Goal: Task Accomplishment & Management: Manage account settings

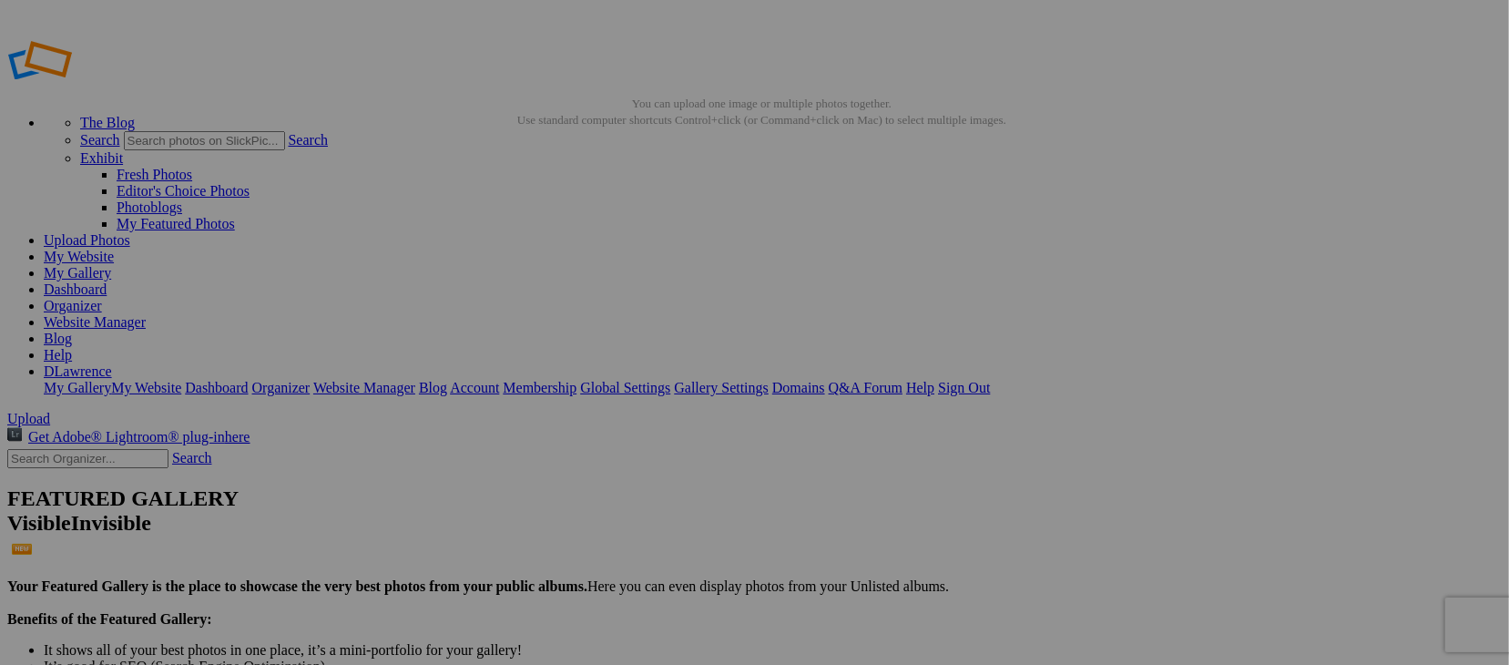
type input "People"
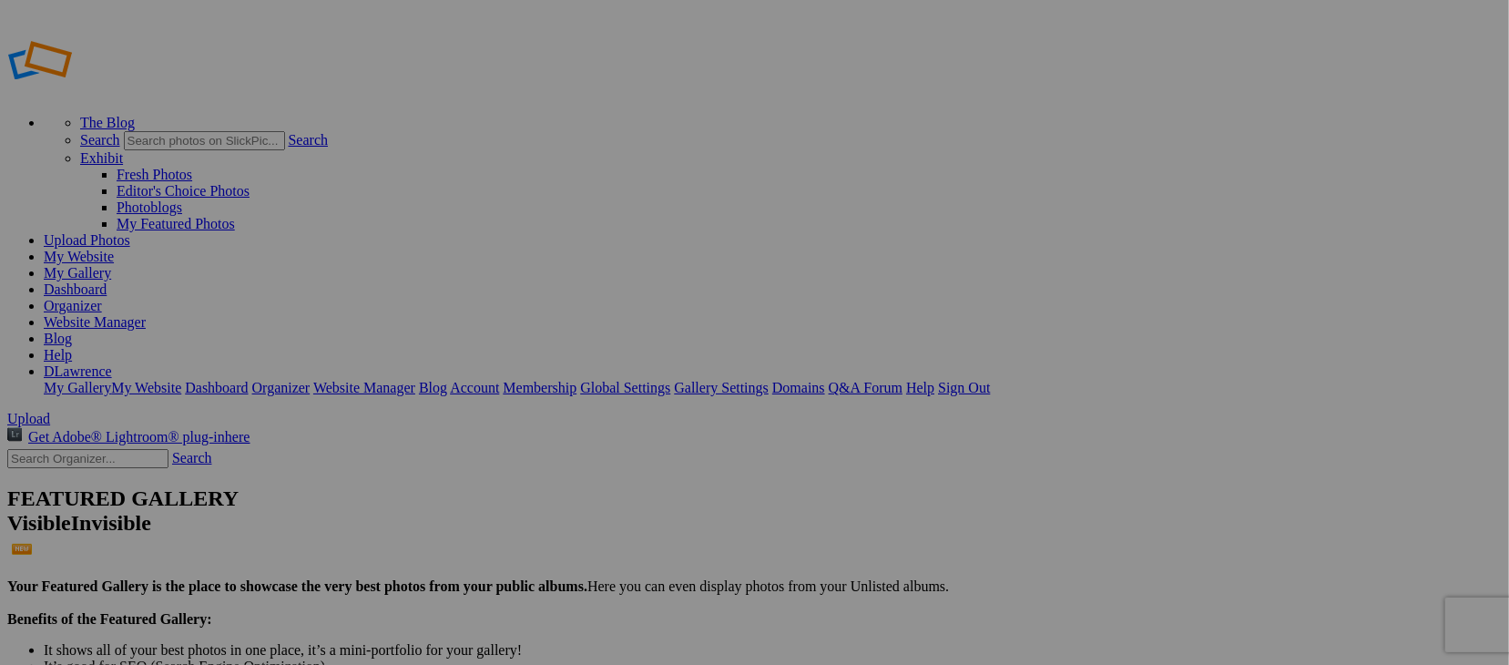
type input "People"
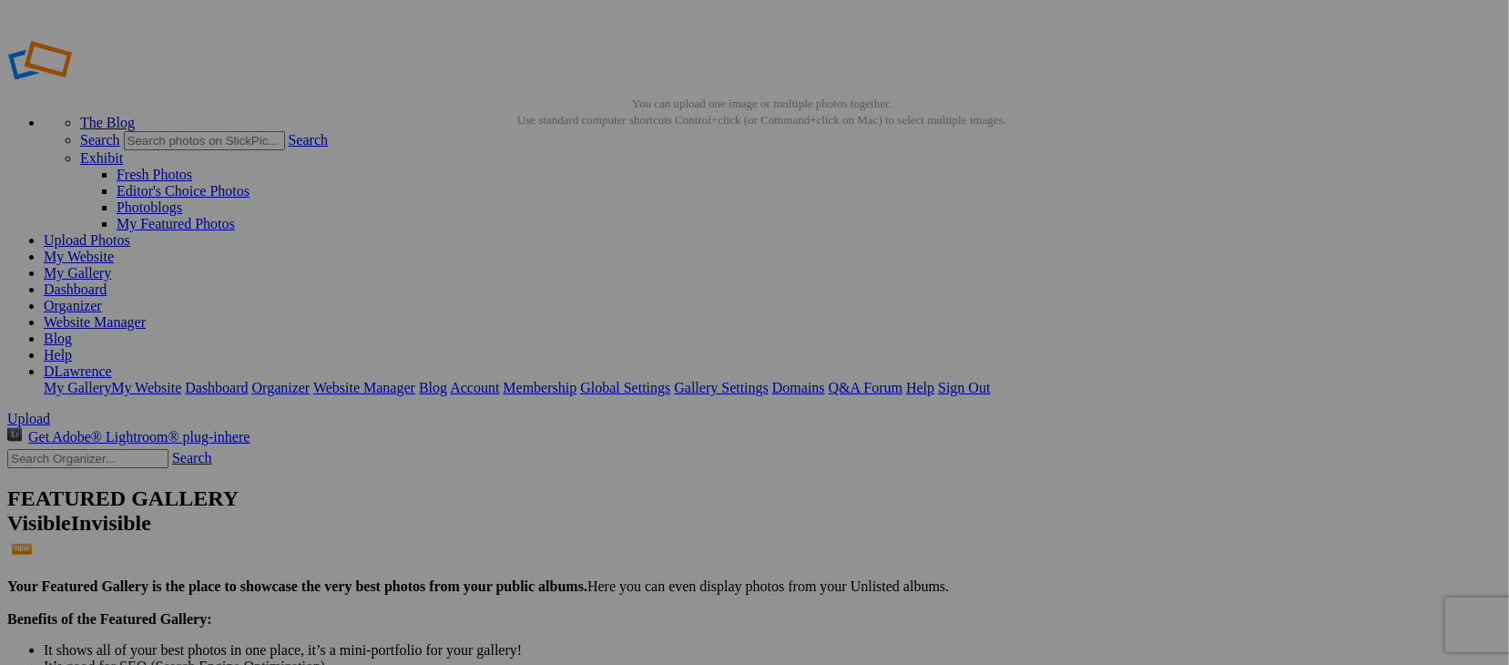
drag, startPoint x: 521, startPoint y: 279, endPoint x: 687, endPoint y: 224, distance: 175.4
drag, startPoint x: 1337, startPoint y: 278, endPoint x: 1080, endPoint y: 218, distance: 263.7
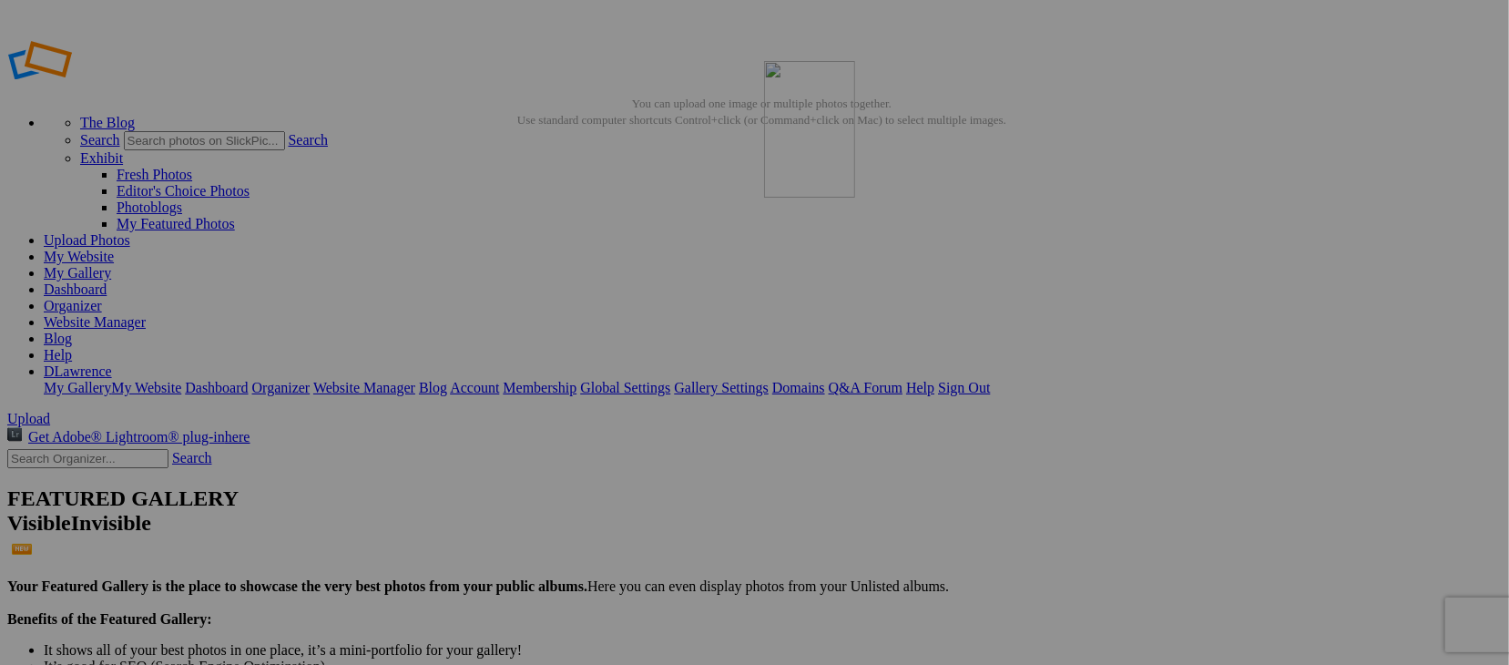
drag, startPoint x: 358, startPoint y: 499, endPoint x: 1026, endPoint y: 192, distance: 735.5
type input "People"
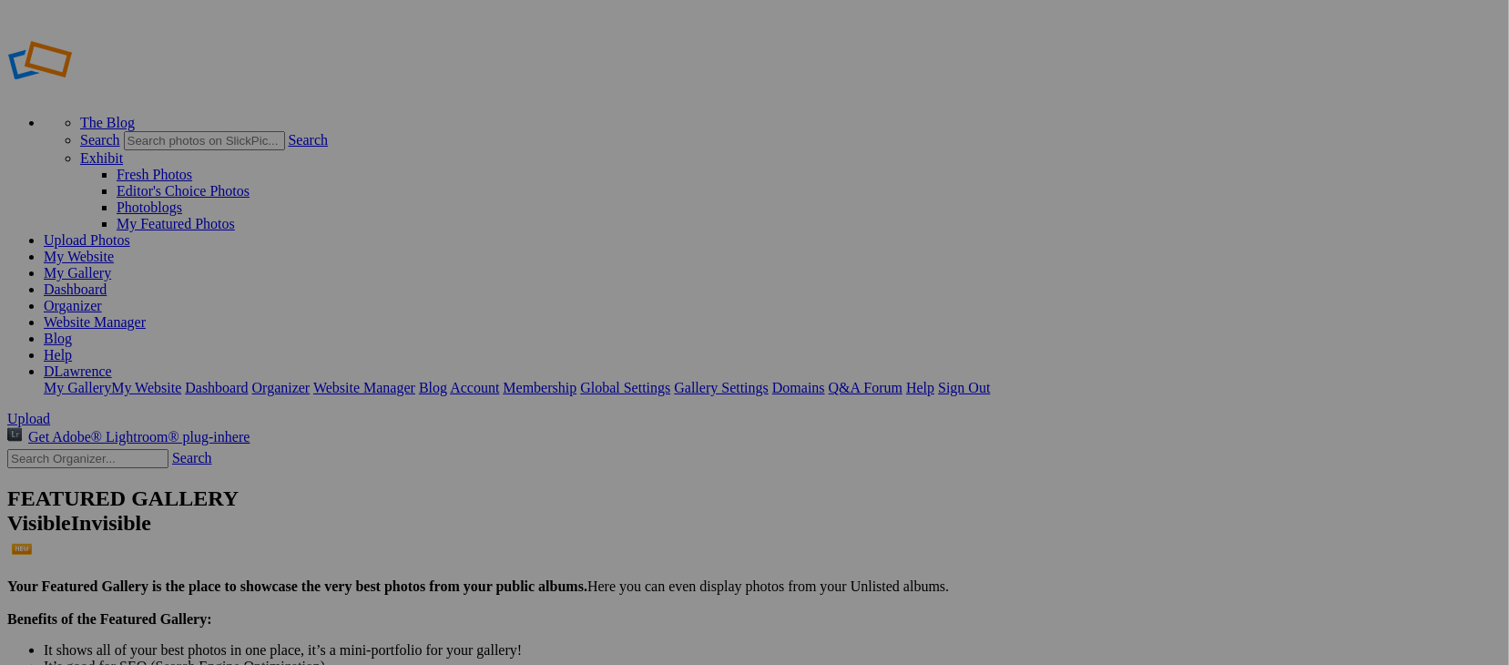
type input "Things"
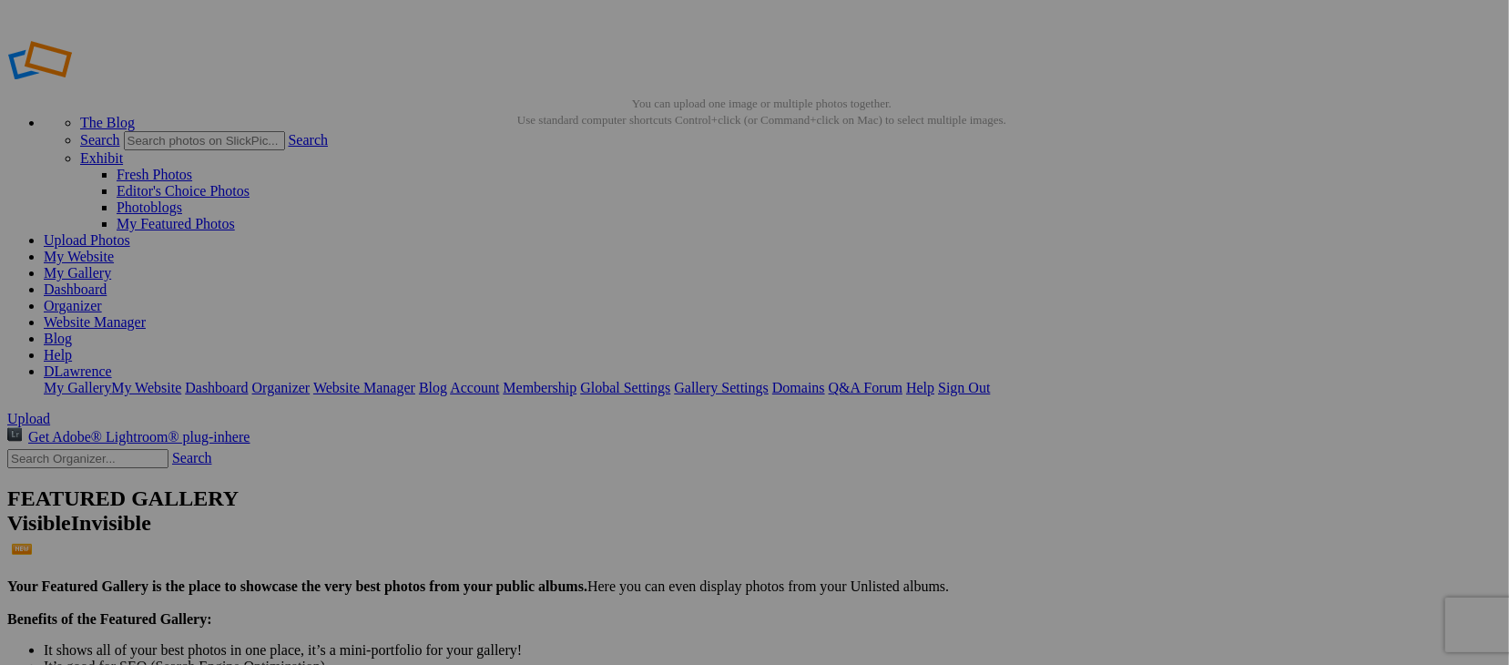
click at [567, 398] on span "Cancel" at bounding box center [547, 402] width 40 height 15
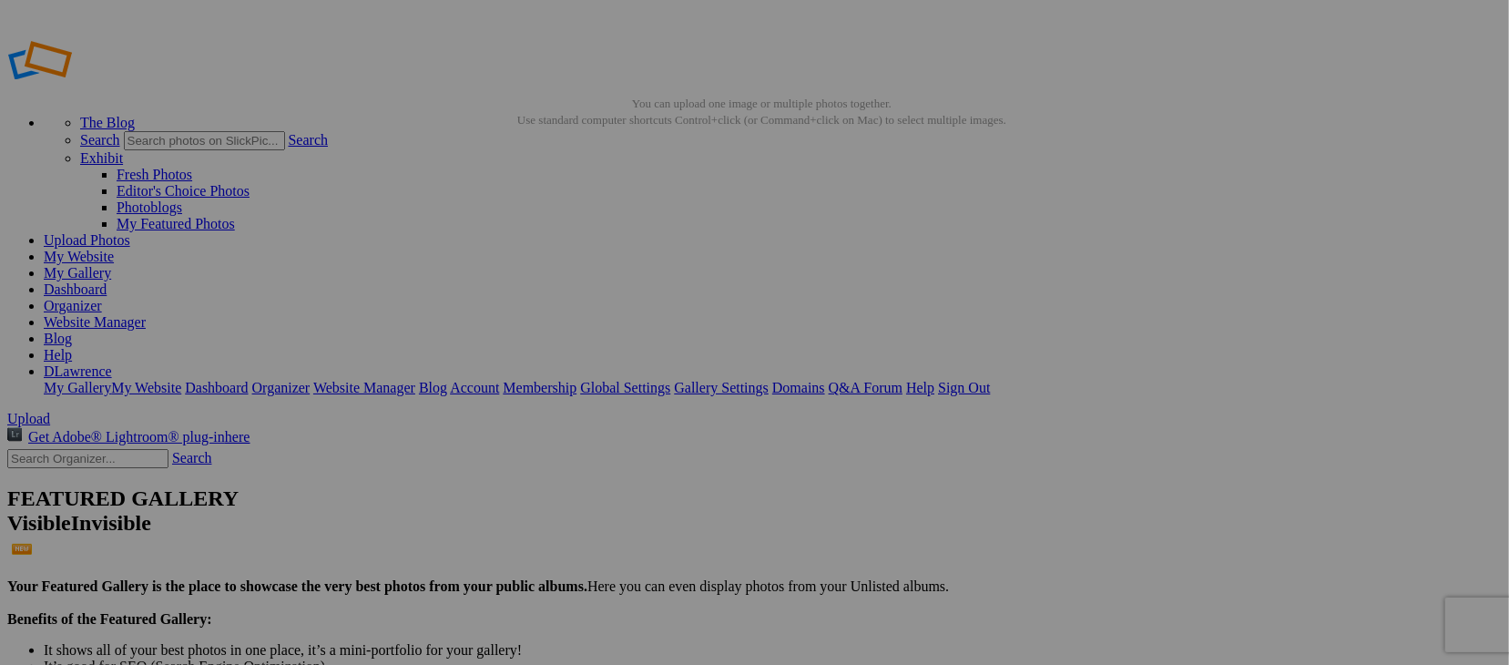
click at [588, 402] on span "Yes" at bounding box center [577, 402] width 21 height 15
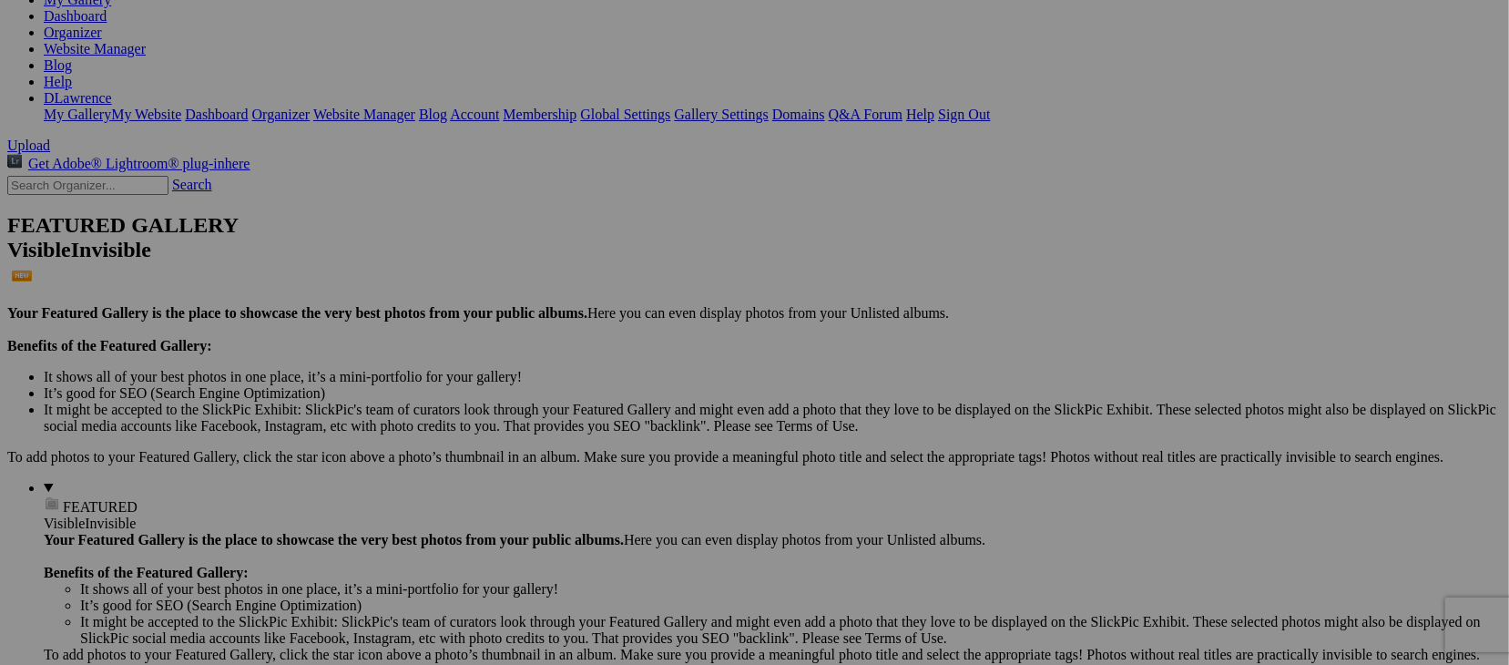
scroll to position [137, 0]
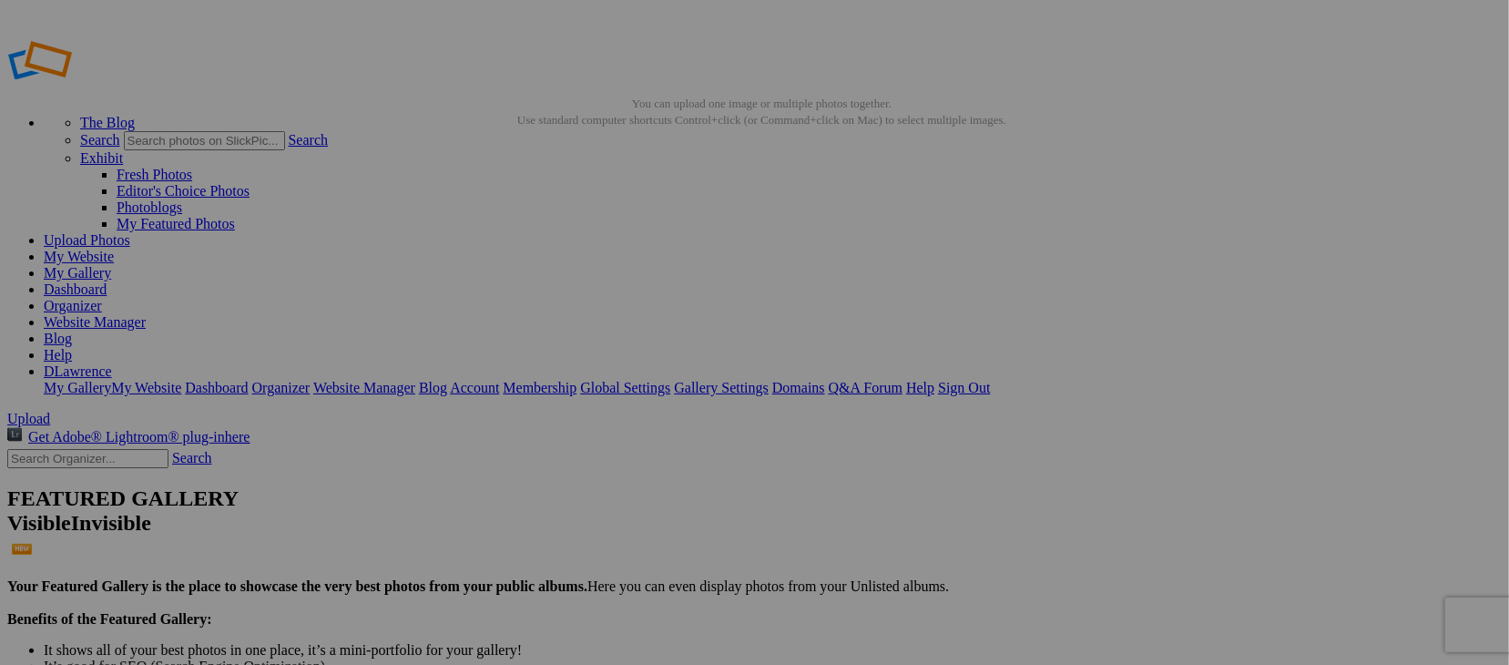
type input "Things"
drag, startPoint x: 516, startPoint y: 292, endPoint x: 1184, endPoint y: 199, distance: 674.0
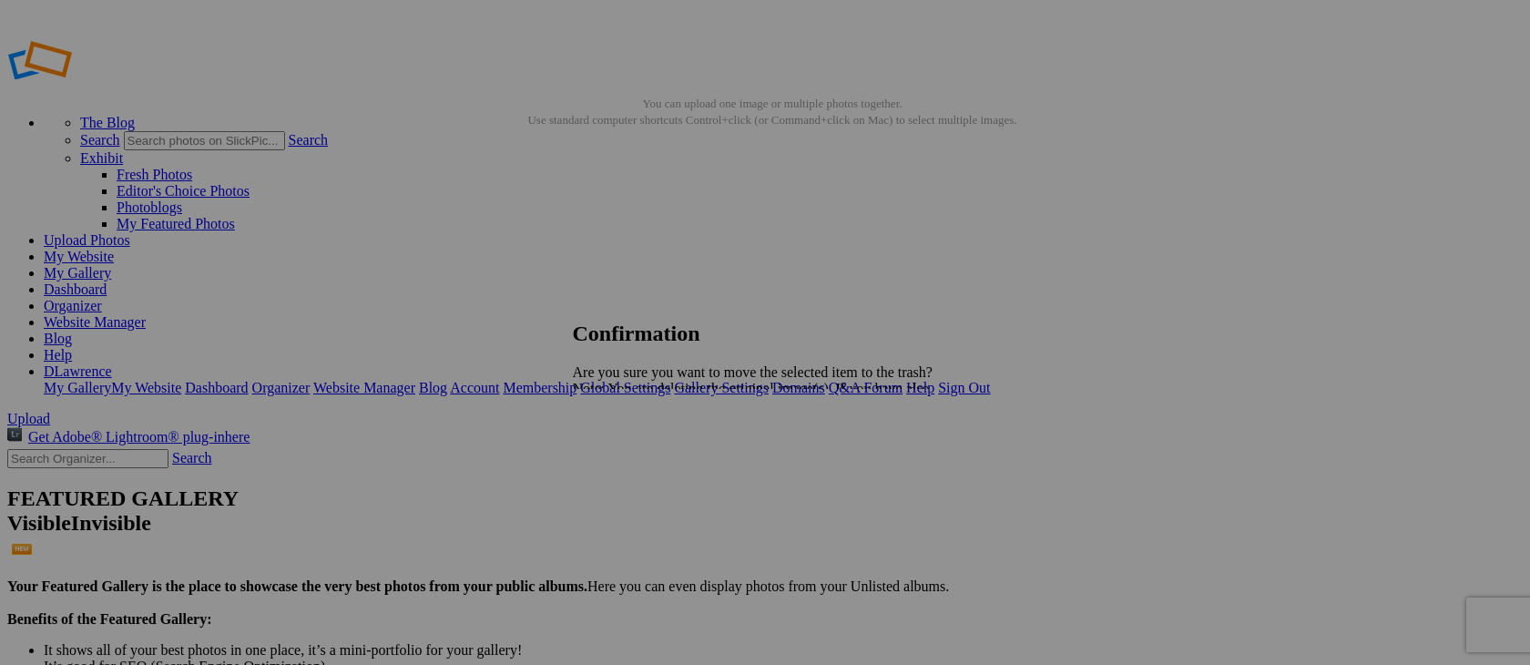
click at [634, 448] on span "Yes" at bounding box center [623, 451] width 21 height 15
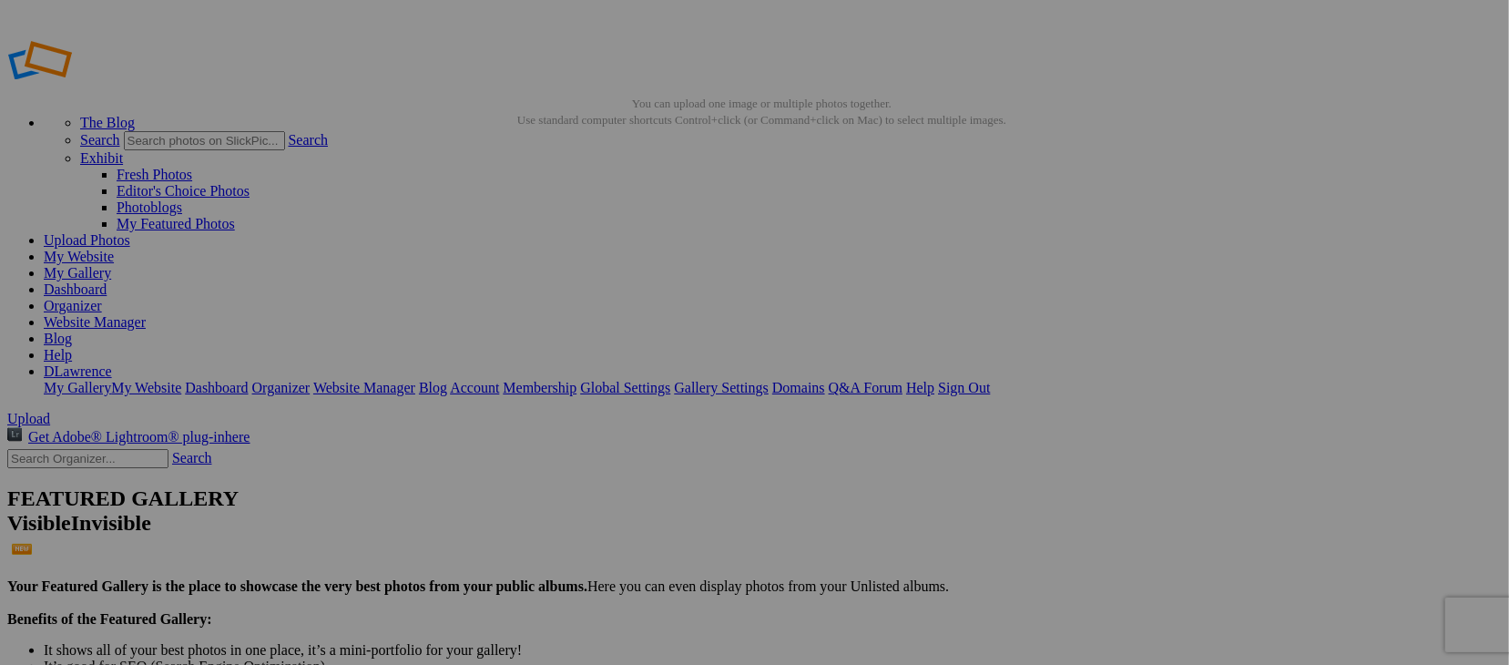
drag, startPoint x: 507, startPoint y: 270, endPoint x: 638, endPoint y: 474, distance: 242.5
drag, startPoint x: 1029, startPoint y: 508, endPoint x: 457, endPoint y: 456, distance: 574.2
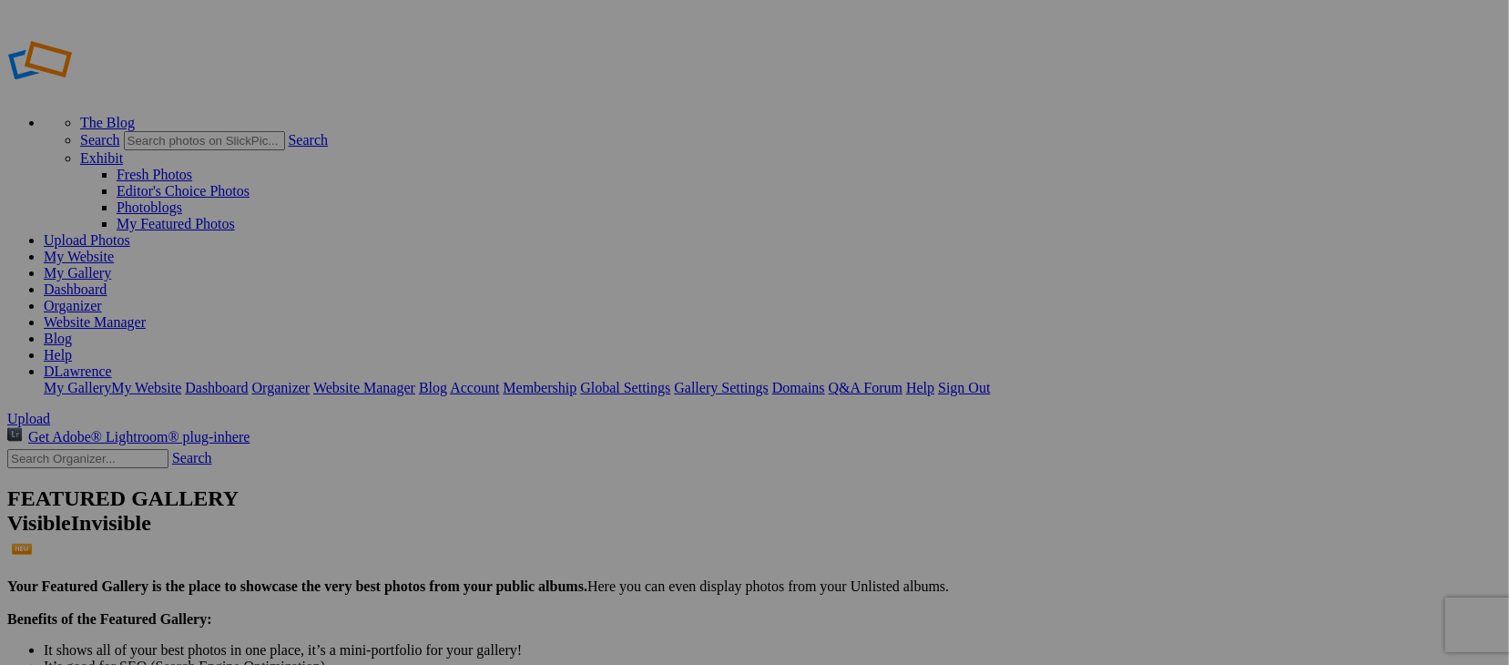
click at [114, 249] on link "My Website" at bounding box center [79, 256] width 70 height 15
click at [146, 314] on link "Website Manager" at bounding box center [95, 321] width 102 height 15
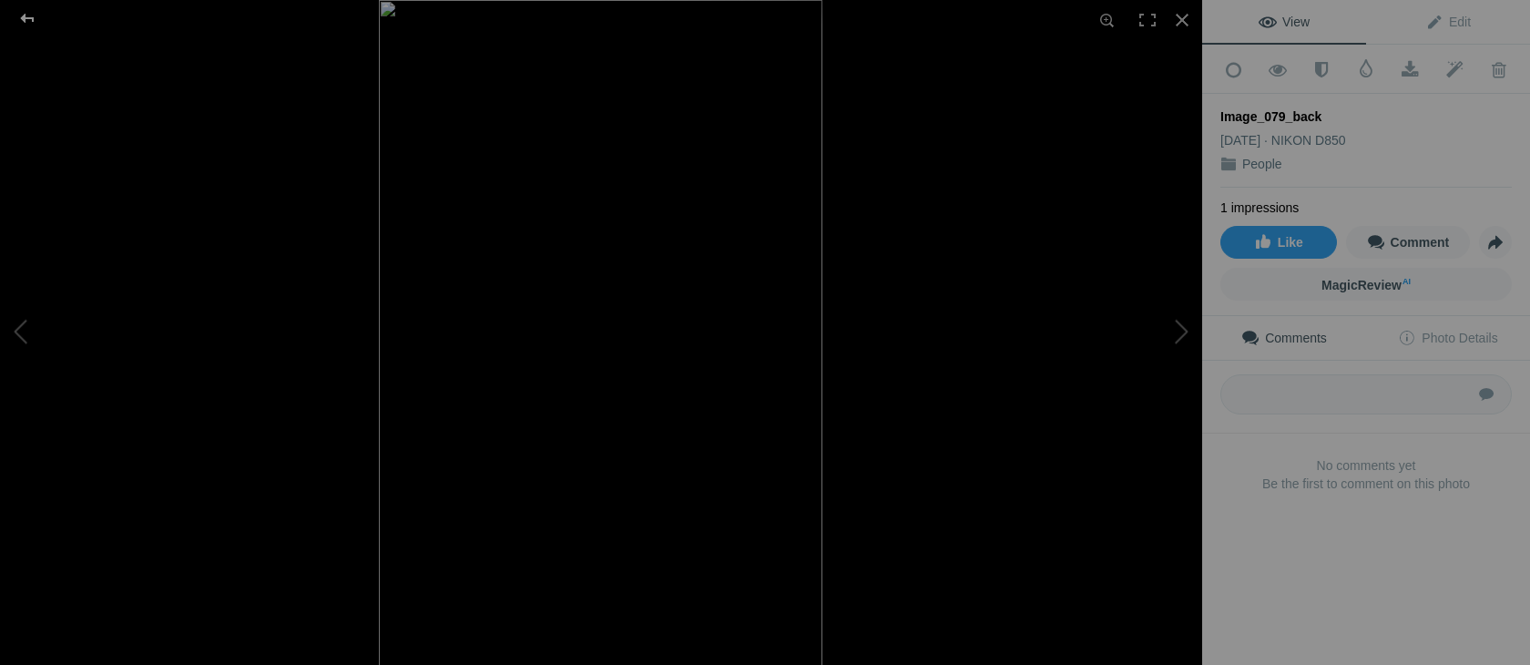
click at [28, 17] on div at bounding box center [28, 18] width 66 height 36
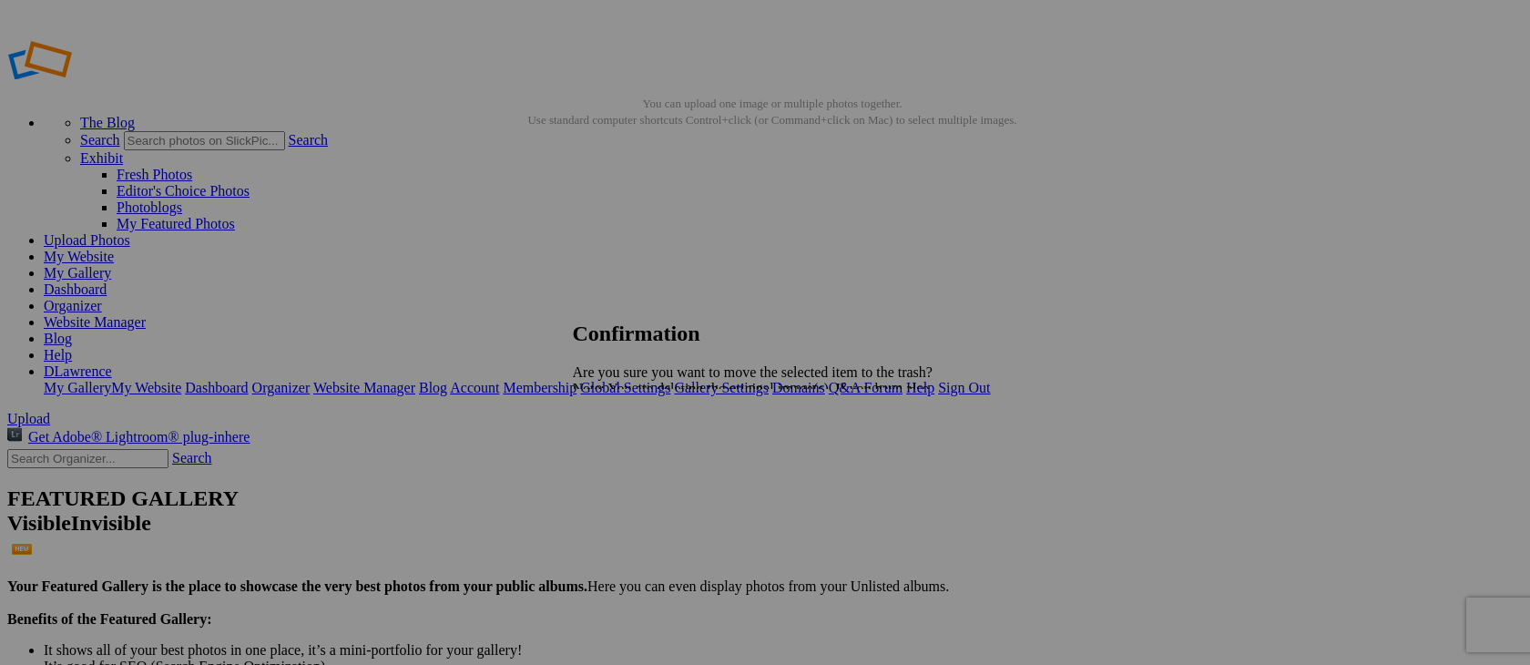
click at [634, 444] on span "Yes" at bounding box center [623, 451] width 21 height 15
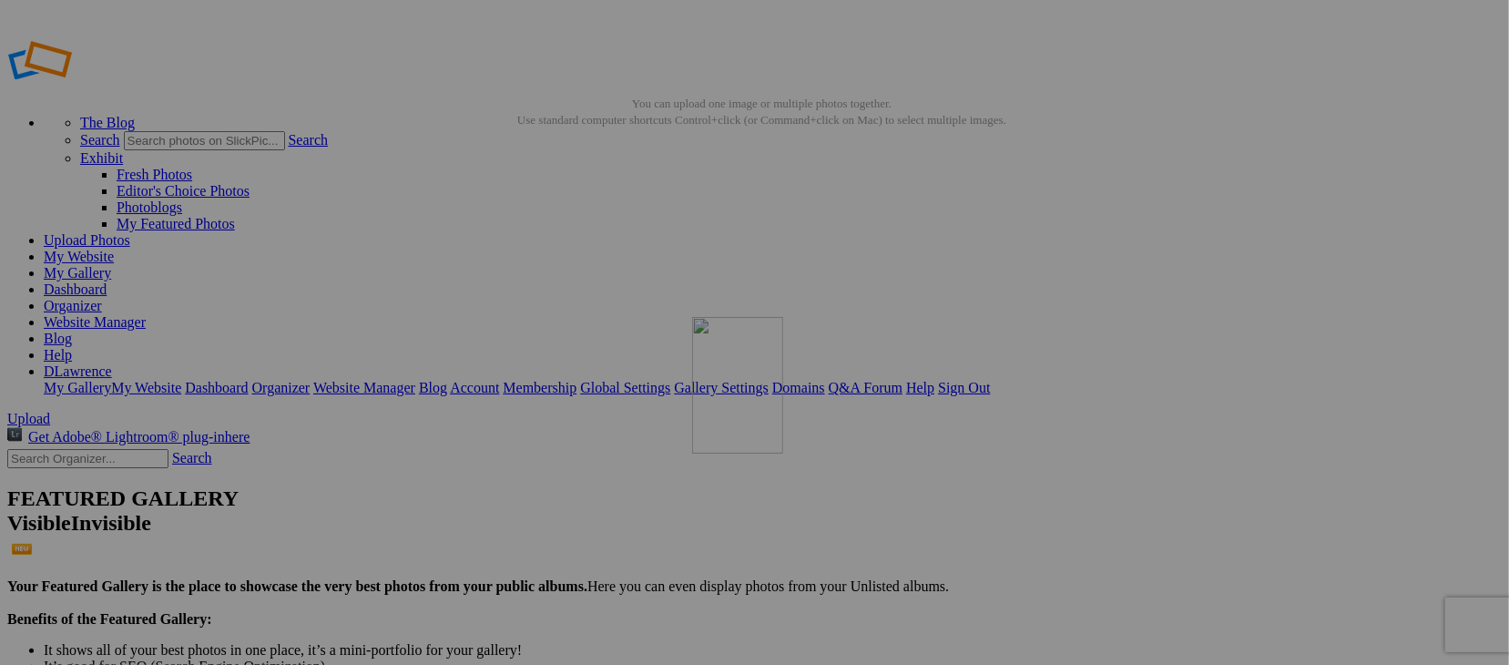
drag, startPoint x: 659, startPoint y: 276, endPoint x: 953, endPoint y: 445, distance: 339.4
click at [146, 314] on link "Website Manager" at bounding box center [95, 321] width 102 height 15
